Goal: Task Accomplishment & Management: Use online tool/utility

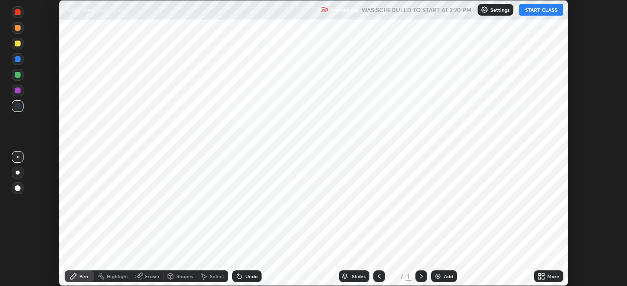
scroll to position [286, 627]
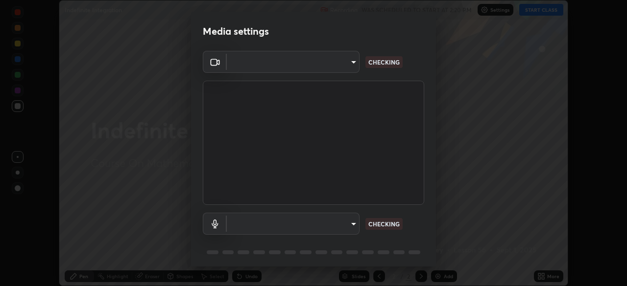
type input "30b38e2068544aa0dbb420bd76fad4d10090c825ecd2ec744dcbb81270b2d089"
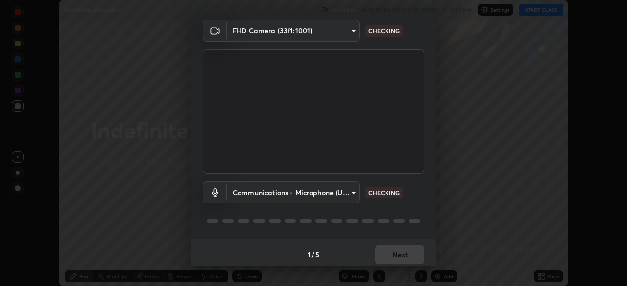
scroll to position [35, 0]
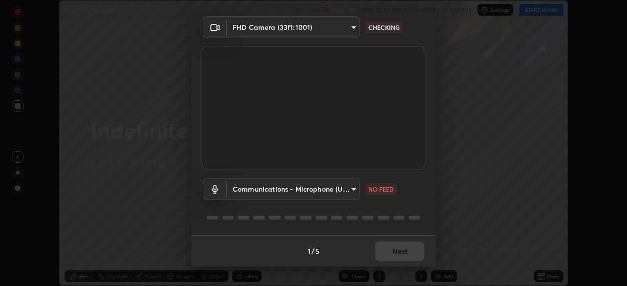
click at [247, 189] on body "Erase all Indefinite Integration Recording WAS SCHEDULED TO START AT 2:20 PM Se…" at bounding box center [313, 143] width 627 height 286
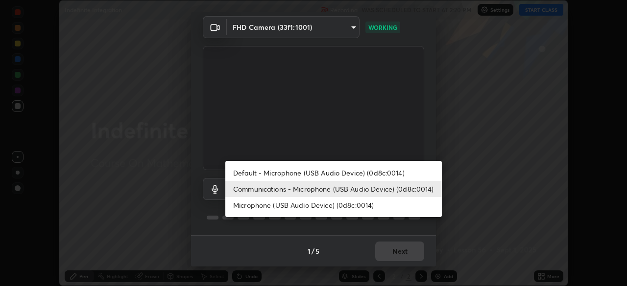
click at [259, 189] on li "Communications - Microphone (USB Audio Device) (0d8c:0014)" at bounding box center [333, 189] width 216 height 16
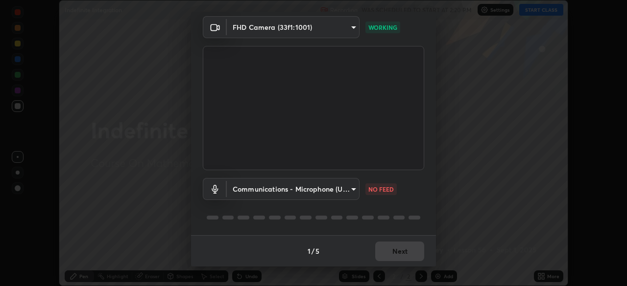
click at [255, 190] on body "Erase all Indefinite Integration Recording WAS SCHEDULED TO START AT 2:20 PM Se…" at bounding box center [313, 143] width 627 height 286
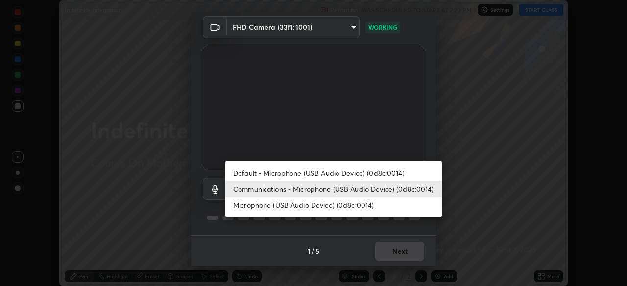
click at [250, 207] on li "Microphone (USB Audio Device) (0d8c:0014)" at bounding box center [333, 205] width 216 height 16
type input "bf0f02bfbd594e97d57fd8f2ce39e996809632589042c721a33fd6fb1867c869"
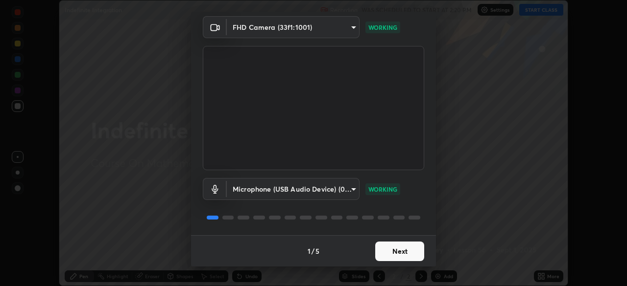
click at [397, 253] on button "Next" at bounding box center [399, 252] width 49 height 20
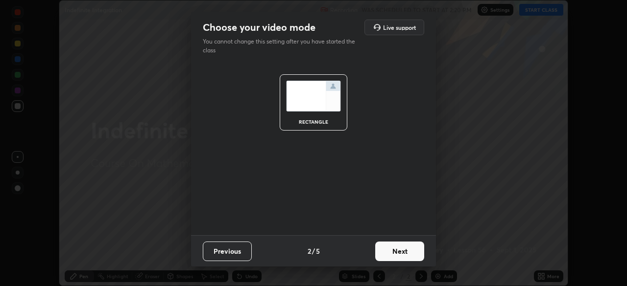
click at [397, 253] on button "Next" at bounding box center [399, 252] width 49 height 20
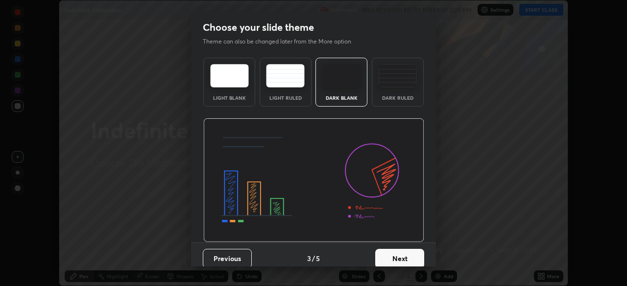
click at [398, 252] on button "Next" at bounding box center [399, 259] width 49 height 20
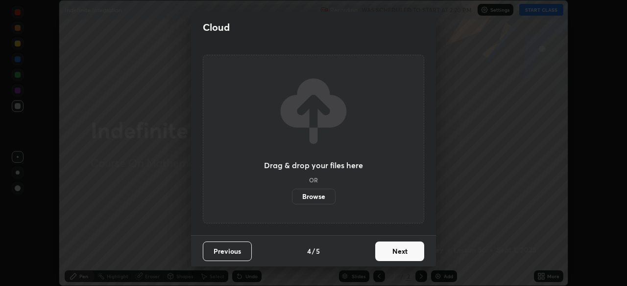
click at [398, 253] on button "Next" at bounding box center [399, 252] width 49 height 20
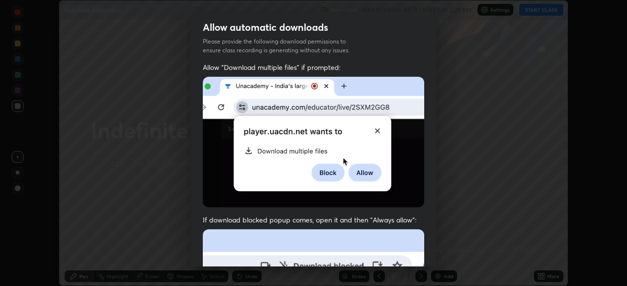
click at [458, 243] on div "Allow automatic downloads Please provide the following download permissions to …" at bounding box center [313, 143] width 627 height 286
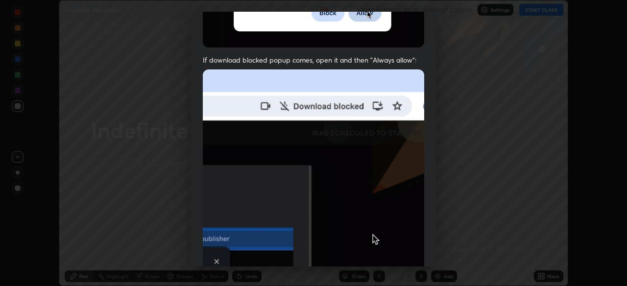
scroll to position [187, 0]
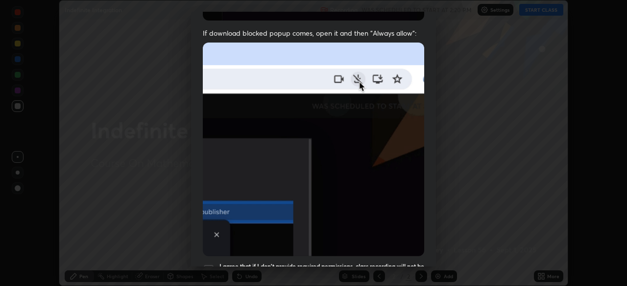
click at [436, 237] on div "Allow automatic downloads Please provide the following download permissions to …" at bounding box center [313, 143] width 627 height 286
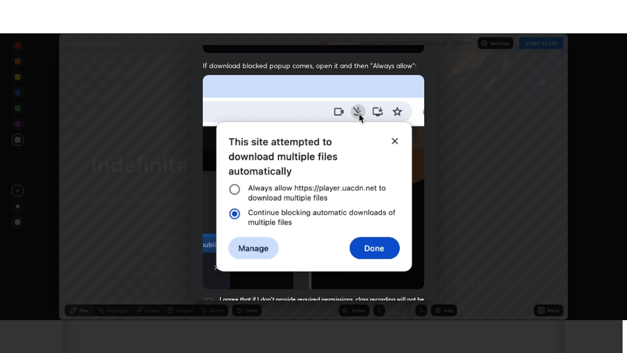
scroll to position [235, 0]
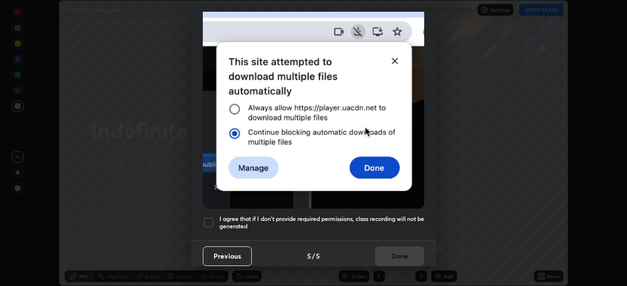
click at [200, 220] on div "Allow "Download multiple files" if prompted: If download blocked popup comes, o…" at bounding box center [313, 34] width 245 height 412
click at [207, 220] on div at bounding box center [209, 223] width 12 height 12
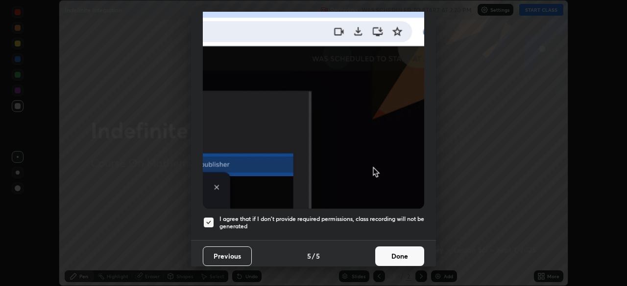
click at [392, 250] on button "Done" at bounding box center [399, 257] width 49 height 20
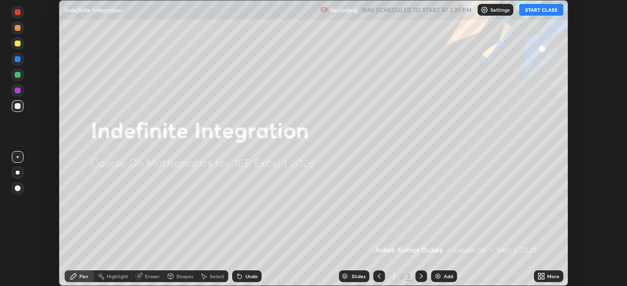
click at [421, 279] on icon at bounding box center [421, 277] width 8 height 8
click at [436, 277] on img at bounding box center [438, 277] width 8 height 8
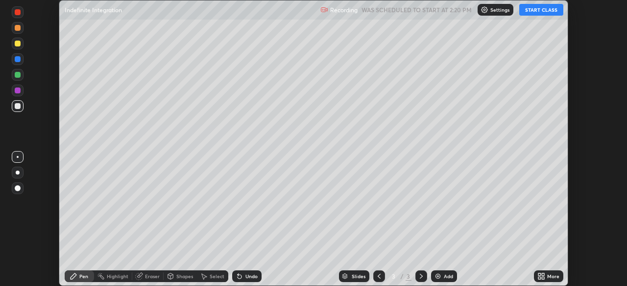
click at [549, 279] on div "More" at bounding box center [553, 276] width 12 height 5
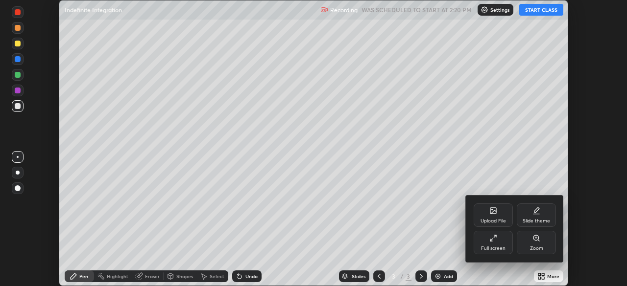
click at [494, 247] on div "Full screen" at bounding box center [493, 248] width 24 height 5
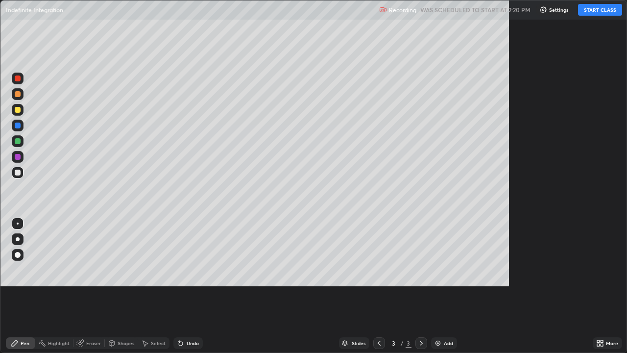
scroll to position [353, 627]
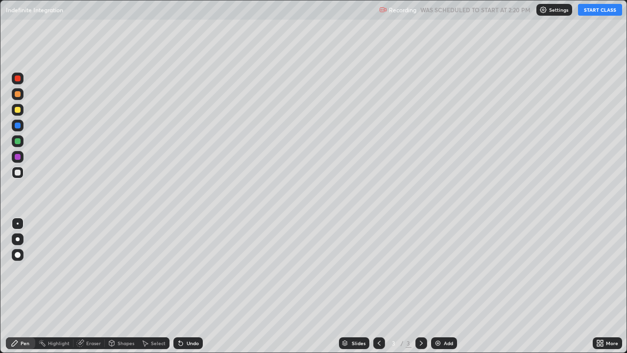
click at [594, 11] on button "START CLASS" at bounding box center [600, 10] width 44 height 12
click at [436, 286] on img at bounding box center [438, 343] width 8 height 8
click at [94, 286] on div "Eraser" at bounding box center [93, 342] width 15 height 5
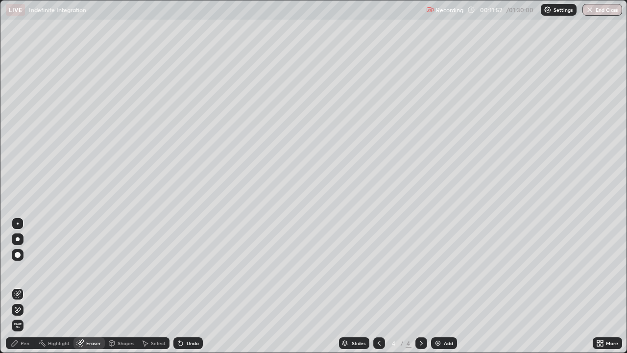
click at [26, 286] on div "Pen" at bounding box center [20, 343] width 29 height 12
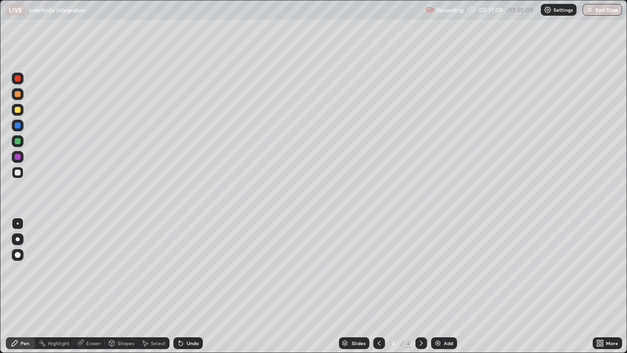
click at [420, 286] on icon at bounding box center [421, 342] width 3 height 5
click at [421, 286] on icon at bounding box center [421, 342] width 3 height 5
click at [438, 286] on img at bounding box center [438, 343] width 8 height 8
click at [16, 109] on div at bounding box center [18, 110] width 6 height 6
click at [89, 286] on div "Eraser" at bounding box center [88, 343] width 31 height 12
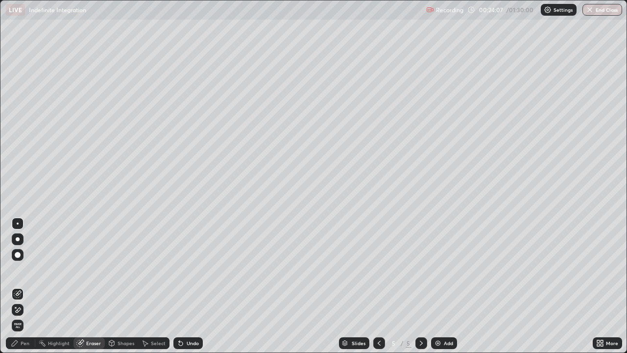
click at [28, 286] on div "Pen" at bounding box center [25, 342] width 9 height 5
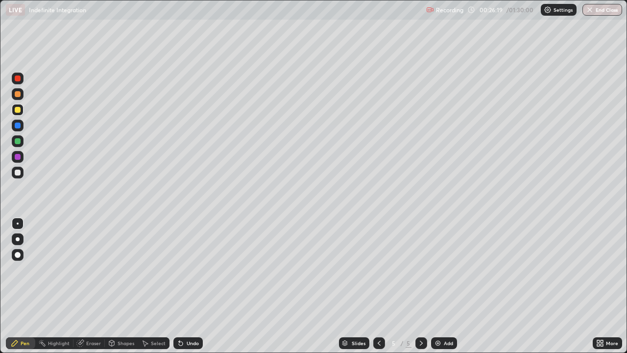
click at [421, 286] on icon at bounding box center [421, 343] width 8 height 8
click at [435, 286] on img at bounding box center [438, 343] width 8 height 8
click at [440, 286] on img at bounding box center [438, 343] width 8 height 8
click at [416, 286] on div at bounding box center [421, 343] width 12 height 12
click at [420, 286] on icon at bounding box center [421, 343] width 8 height 8
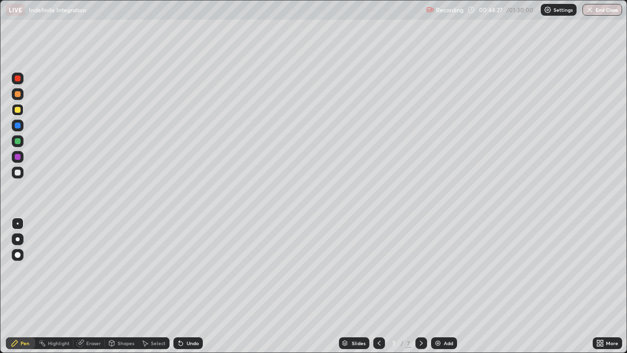
click at [437, 286] on img at bounding box center [438, 343] width 8 height 8
click at [434, 286] on img at bounding box center [438, 343] width 8 height 8
click at [17, 171] on div at bounding box center [18, 172] width 6 height 6
click at [511, 286] on div "Slides 9 / 9 Add" at bounding box center [398, 343] width 390 height 20
click at [524, 286] on div "Slides 9 / 9 Add" at bounding box center [398, 343] width 390 height 20
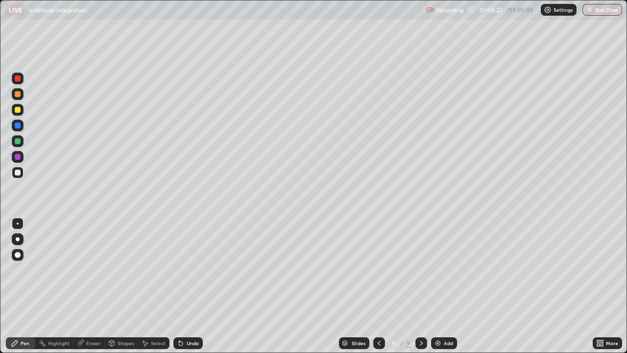
click at [420, 286] on div at bounding box center [421, 343] width 12 height 12
click at [441, 286] on div "Add" at bounding box center [444, 343] width 26 height 12
click at [18, 108] on div at bounding box center [18, 110] width 6 height 6
click at [17, 141] on div at bounding box center [18, 141] width 6 height 6
click at [17, 156] on div at bounding box center [18, 157] width 6 height 6
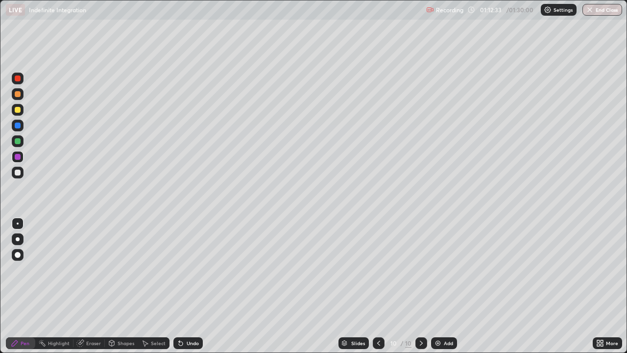
click at [17, 173] on div at bounding box center [18, 172] width 6 height 6
click at [17, 109] on div at bounding box center [18, 110] width 6 height 6
click at [16, 141] on div at bounding box center [18, 141] width 6 height 6
click at [17, 79] on div at bounding box center [18, 78] width 6 height 6
click at [17, 124] on div at bounding box center [18, 125] width 6 height 6
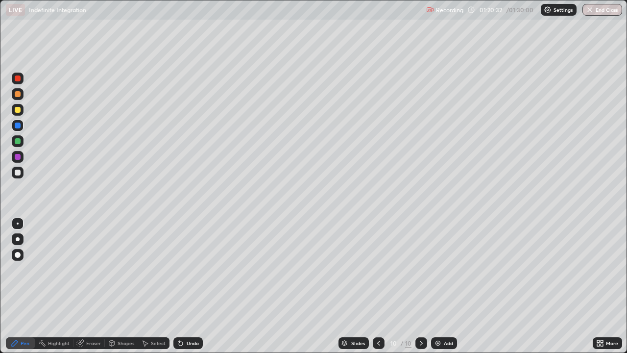
click at [89, 286] on div "Eraser" at bounding box center [93, 342] width 15 height 5
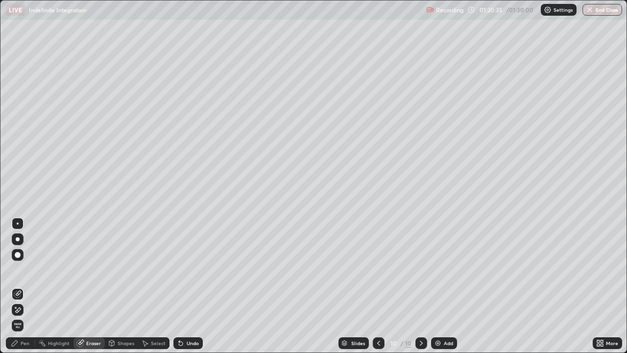
click at [24, 286] on div "Pen" at bounding box center [20, 343] width 29 height 12
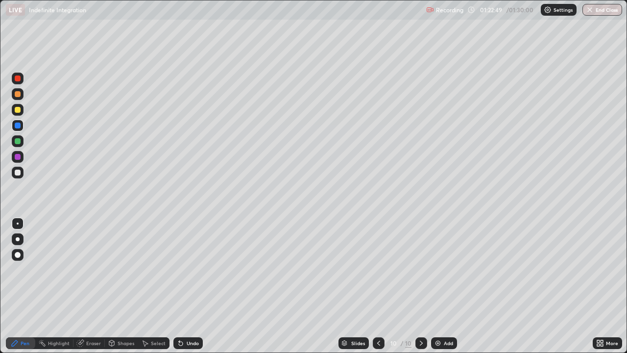
click at [604, 11] on button "End Class" at bounding box center [602, 10] width 40 height 12
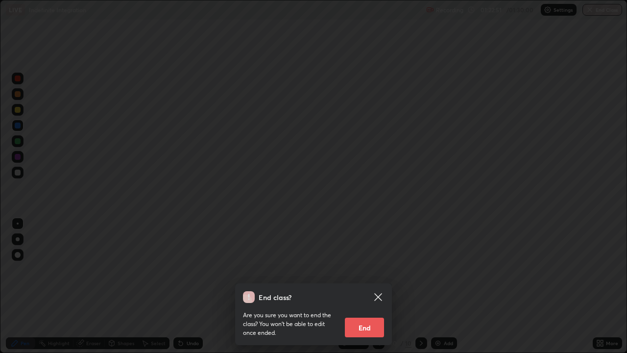
click at [371, 286] on button "End" at bounding box center [364, 327] width 39 height 20
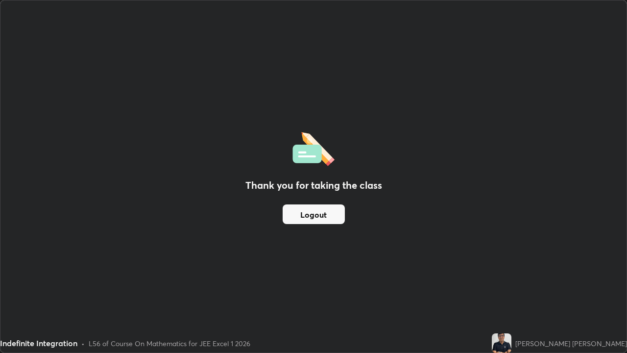
click at [308, 216] on button "Logout" at bounding box center [313, 214] width 62 height 20
